Goal: Task Accomplishment & Management: Use online tool/utility

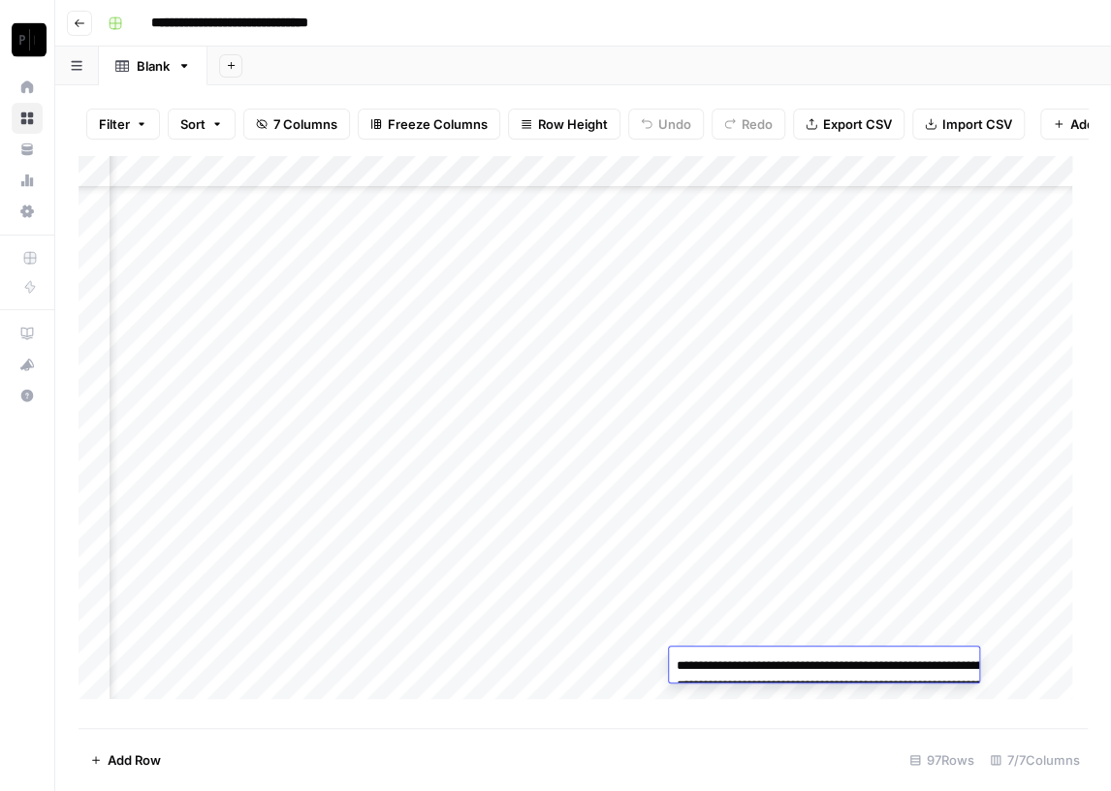
scroll to position [2718, 454]
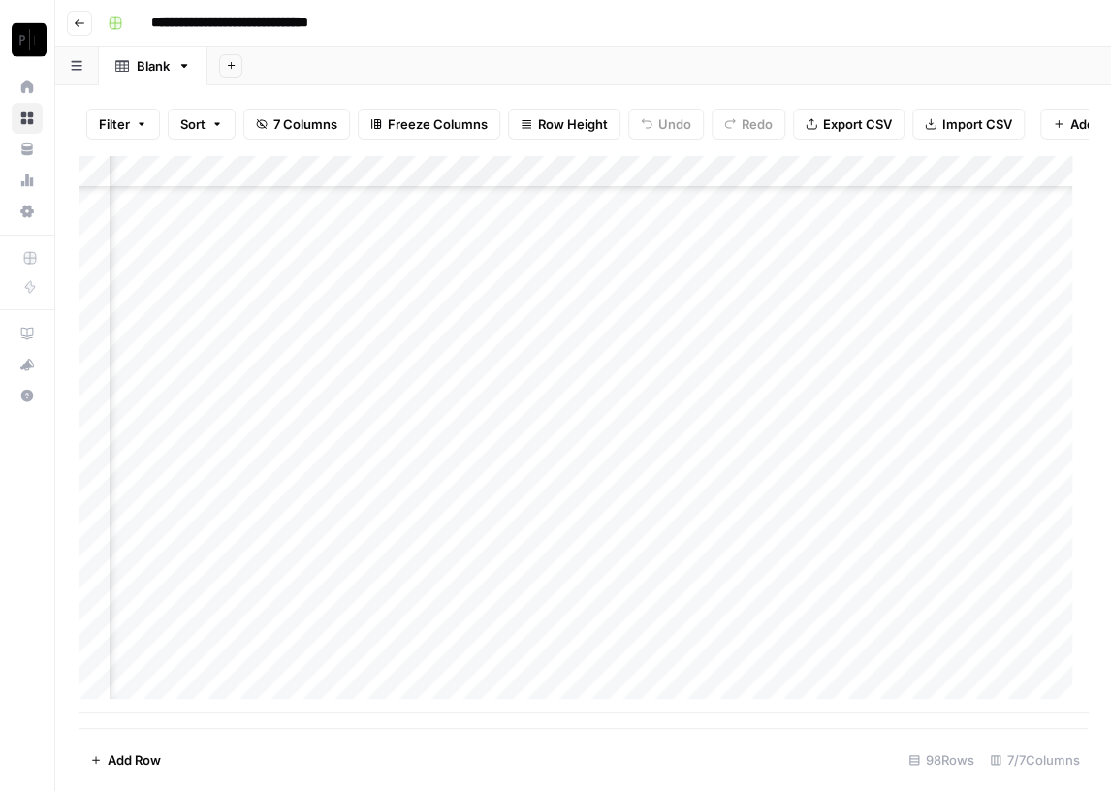
scroll to position [2751, 414]
click at [770, 666] on div "Add Column" at bounding box center [583, 434] width 1009 height 559
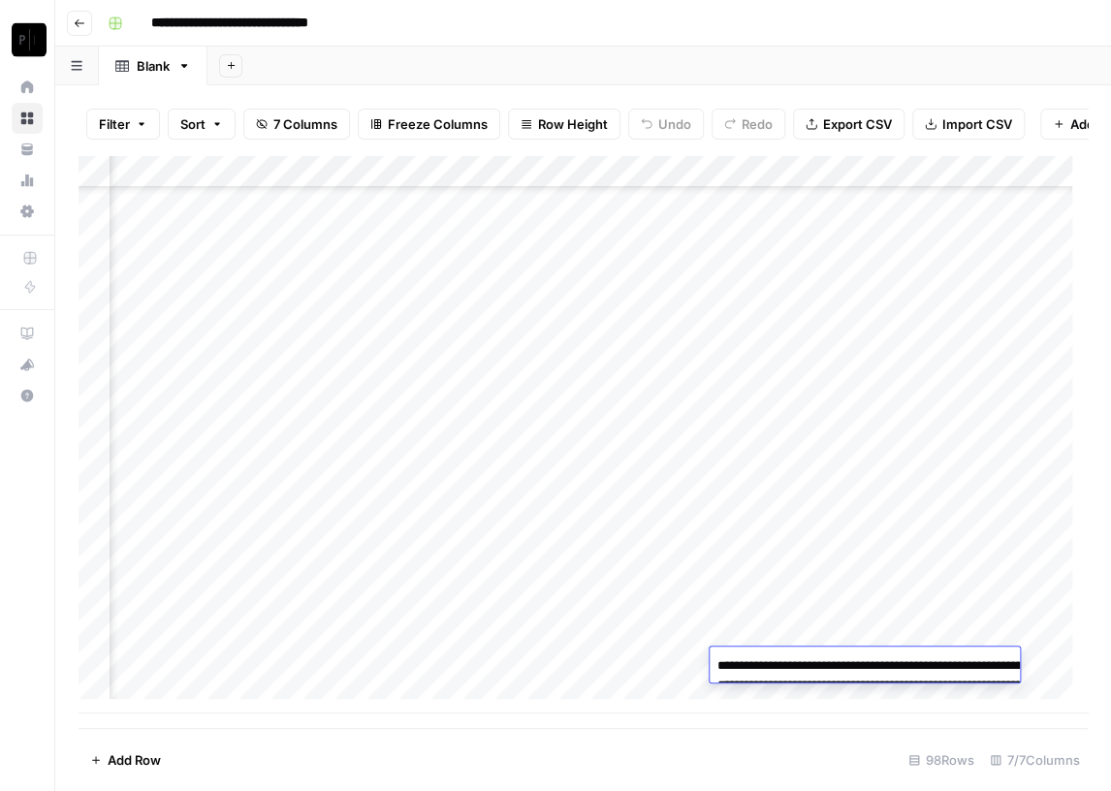
click at [779, 669] on textarea "**********" at bounding box center [904, 705] width 388 height 105
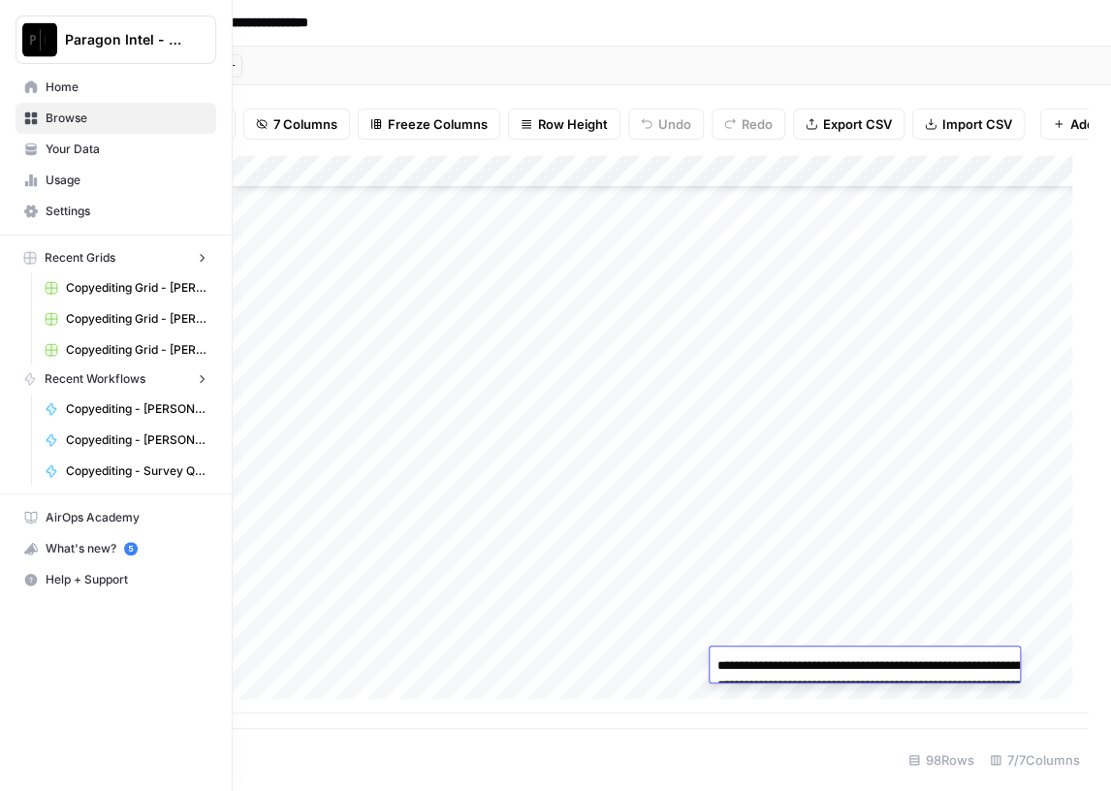
click at [20, 30] on button "Paragon Intel - Copyediting" at bounding box center [116, 40] width 201 height 48
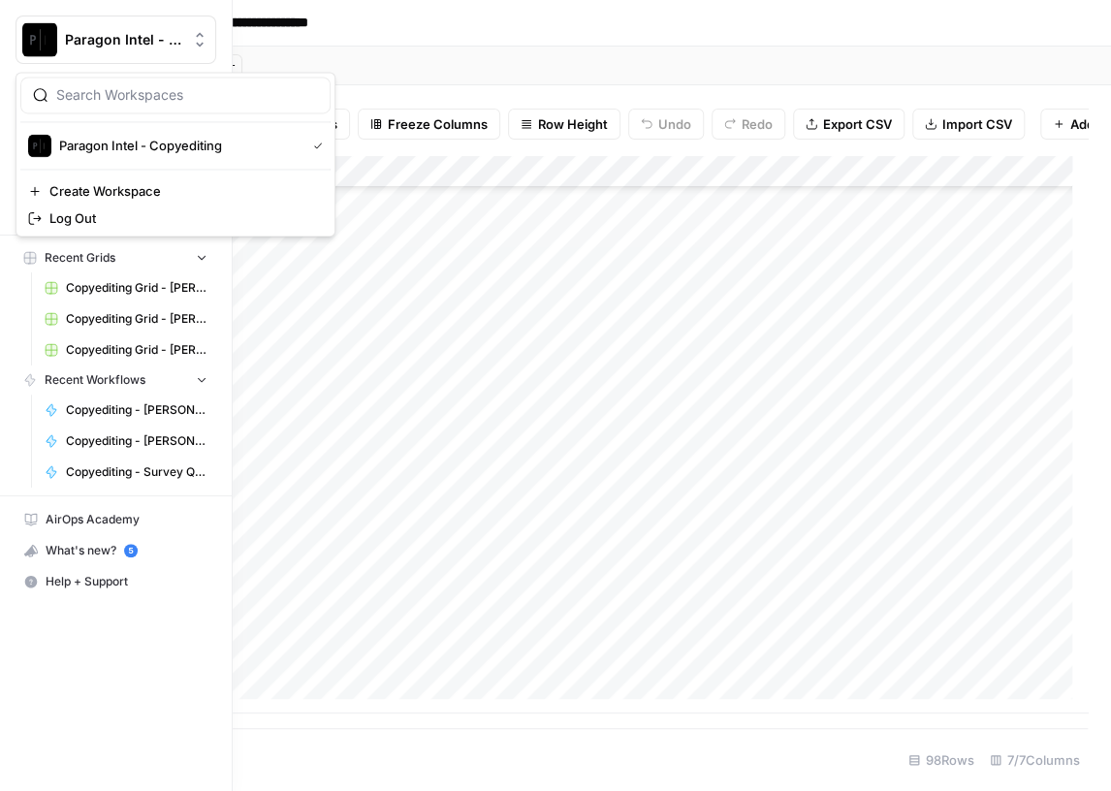
click at [42, 48] on img "Workspace: Paragon Intel - Copyediting" at bounding box center [39, 39] width 35 height 35
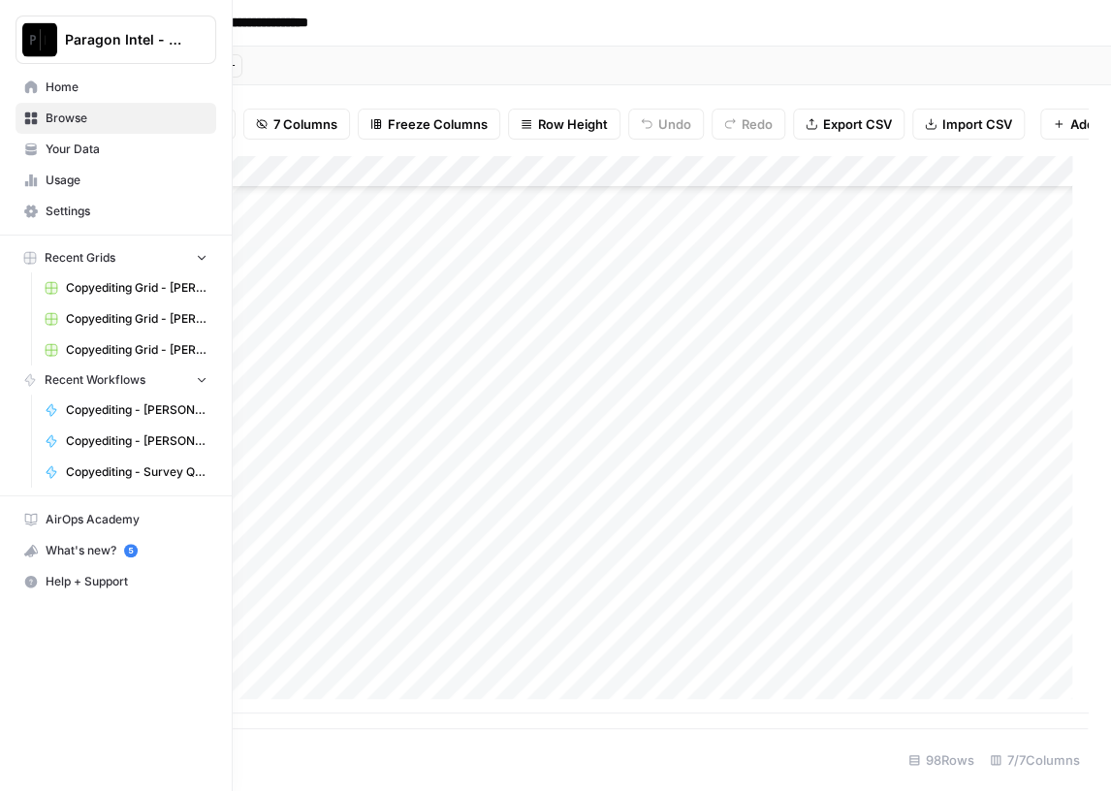
click at [90, 121] on span "Browse" at bounding box center [127, 118] width 162 height 17
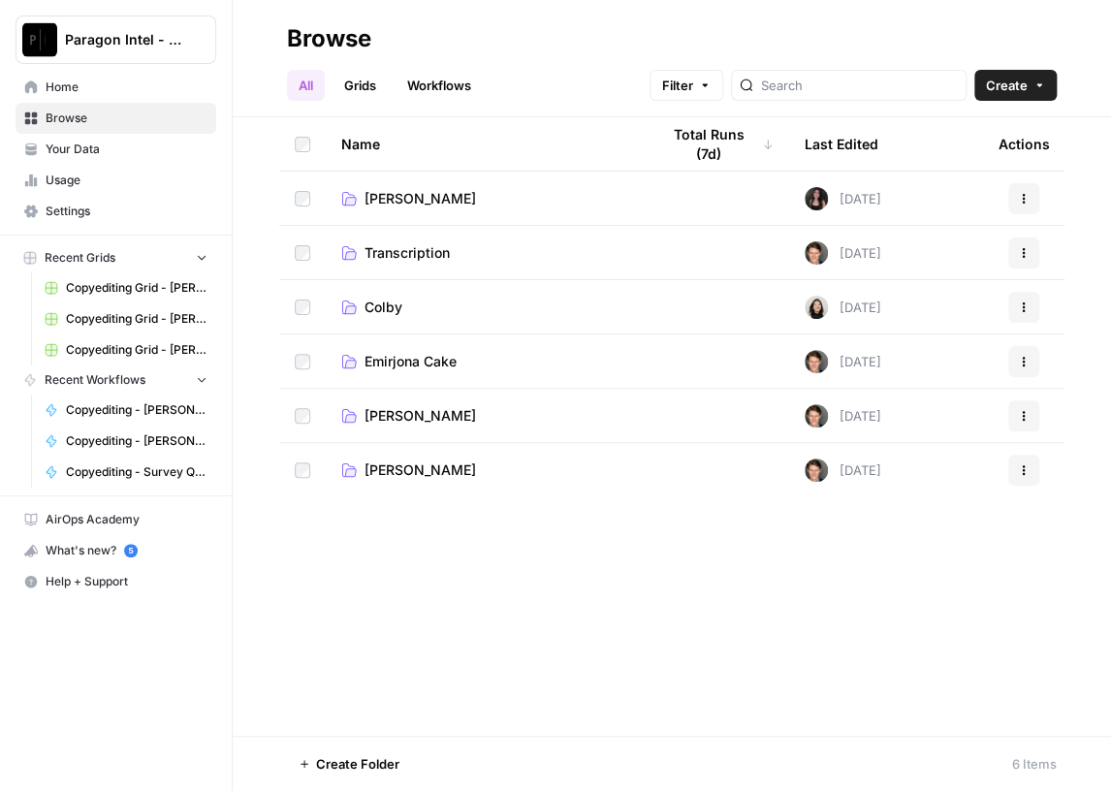
click at [419, 355] on span "Emirjona Cake" at bounding box center [411, 361] width 92 height 19
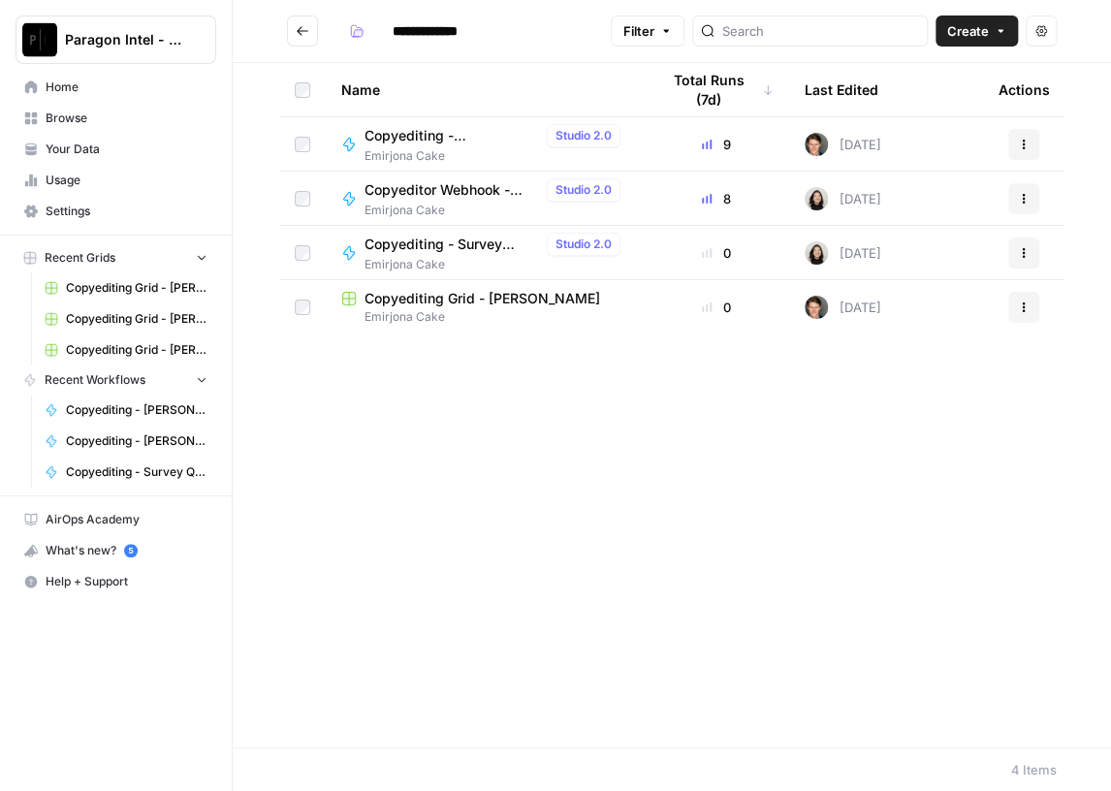
click at [434, 140] on span "Copyediting - [PERSON_NAME]" at bounding box center [452, 135] width 175 height 19
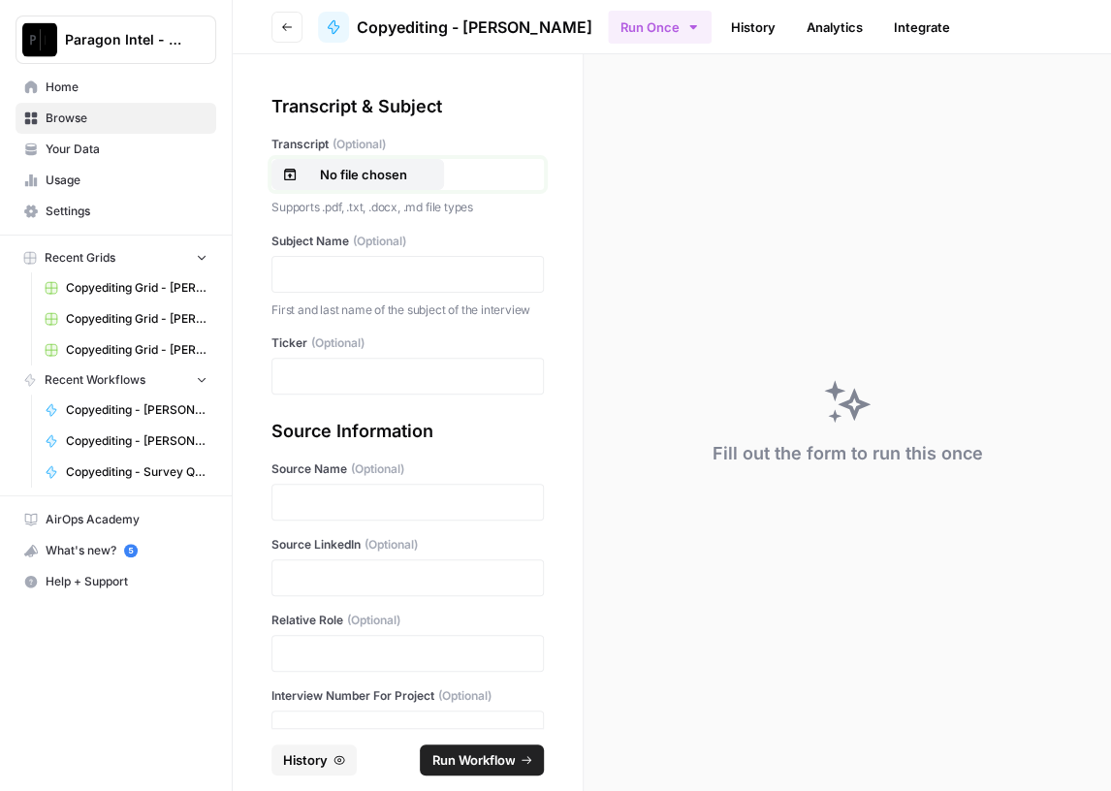
click at [345, 180] on p "No file chosen" at bounding box center [364, 174] width 124 height 19
click at [333, 269] on p at bounding box center [407, 274] width 247 height 19
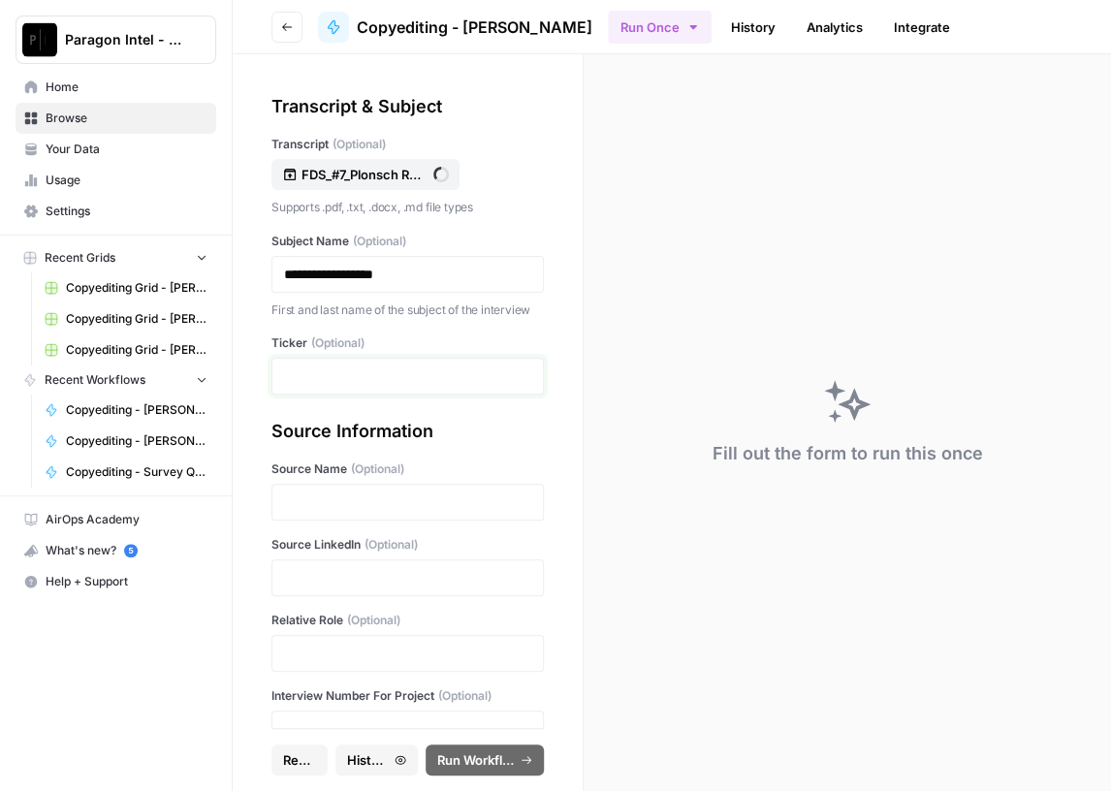
click at [341, 386] on p at bounding box center [407, 376] width 247 height 19
click at [321, 512] on p at bounding box center [407, 502] width 247 height 19
click at [292, 583] on div at bounding box center [408, 578] width 272 height 37
click at [347, 588] on p at bounding box center [407, 577] width 247 height 19
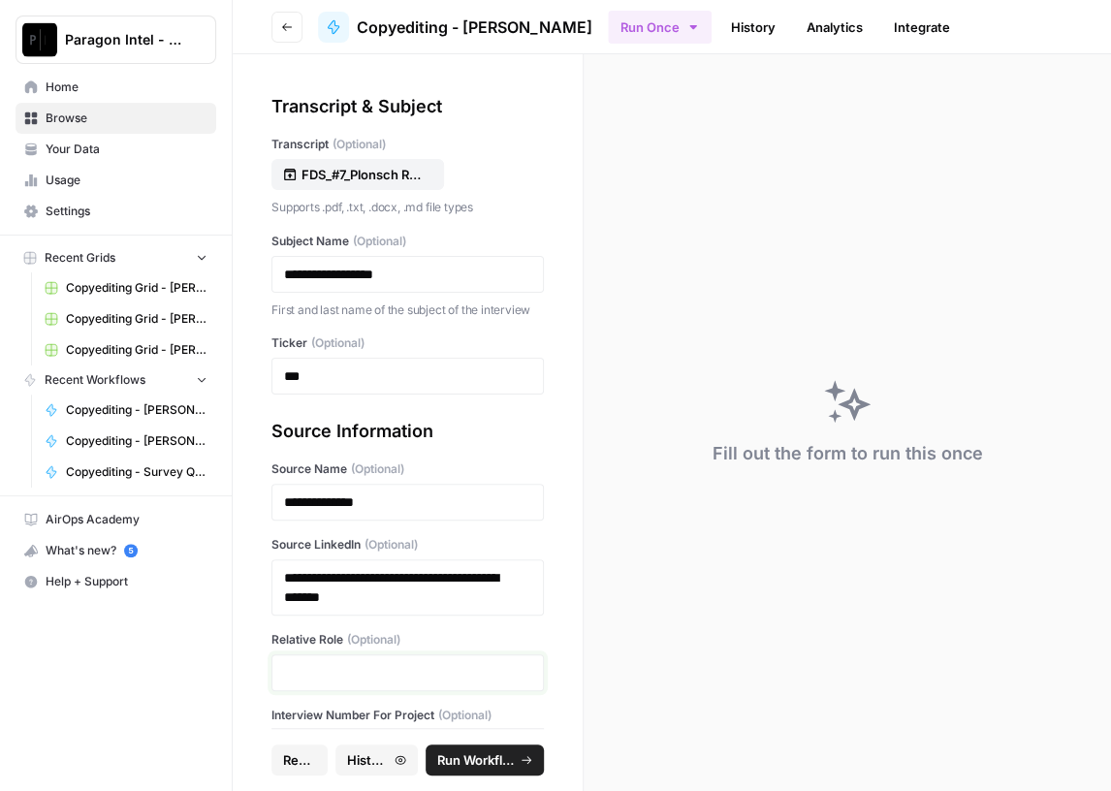
click at [347, 682] on p at bounding box center [407, 672] width 247 height 19
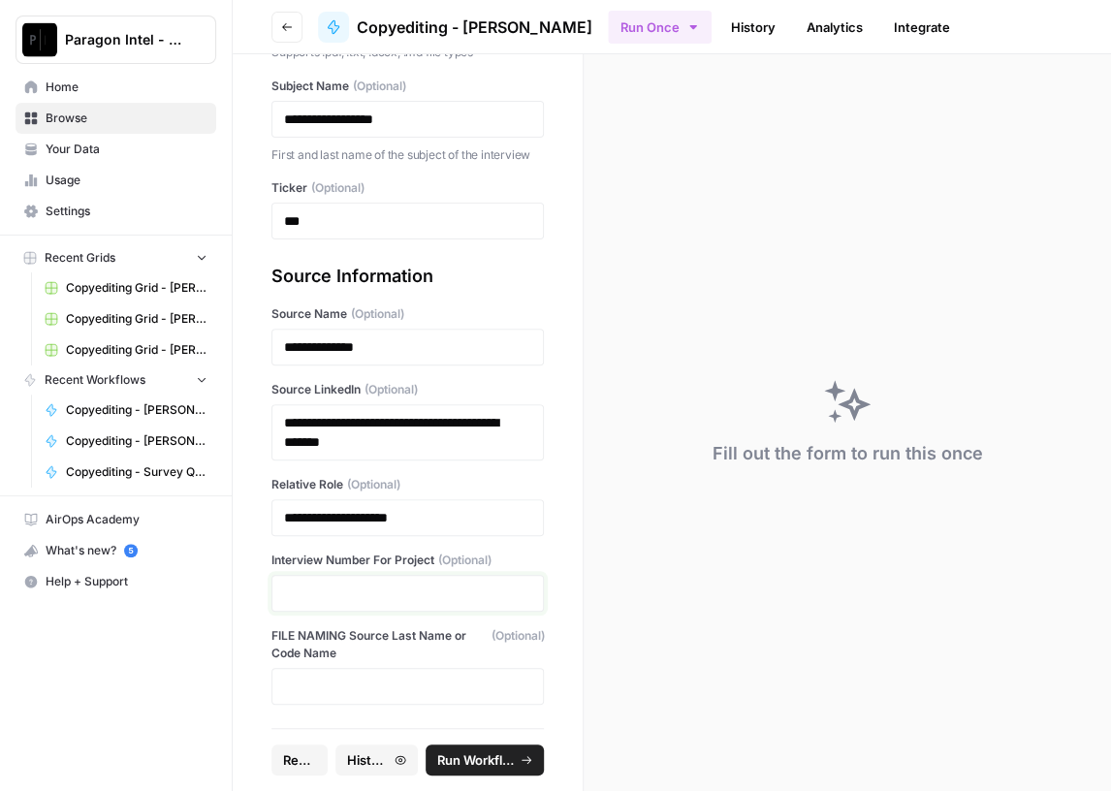
click at [328, 591] on p at bounding box center [407, 593] width 247 height 19
click at [481, 753] on span "Run Workflow" at bounding box center [476, 760] width 78 height 19
